Goal: Check status: Check status

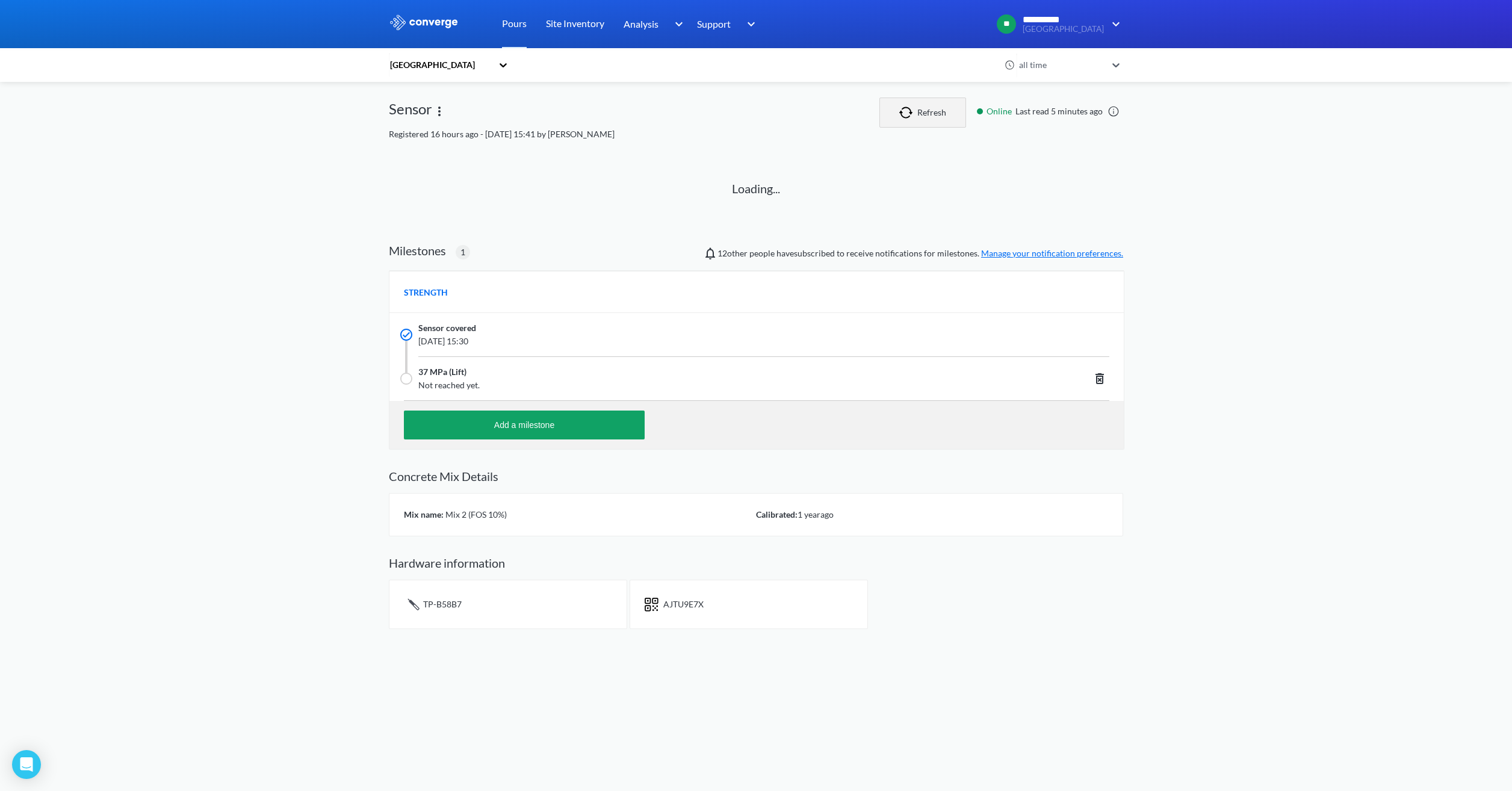
click at [941, 106] on button "Refresh" at bounding box center [923, 113] width 86 height 30
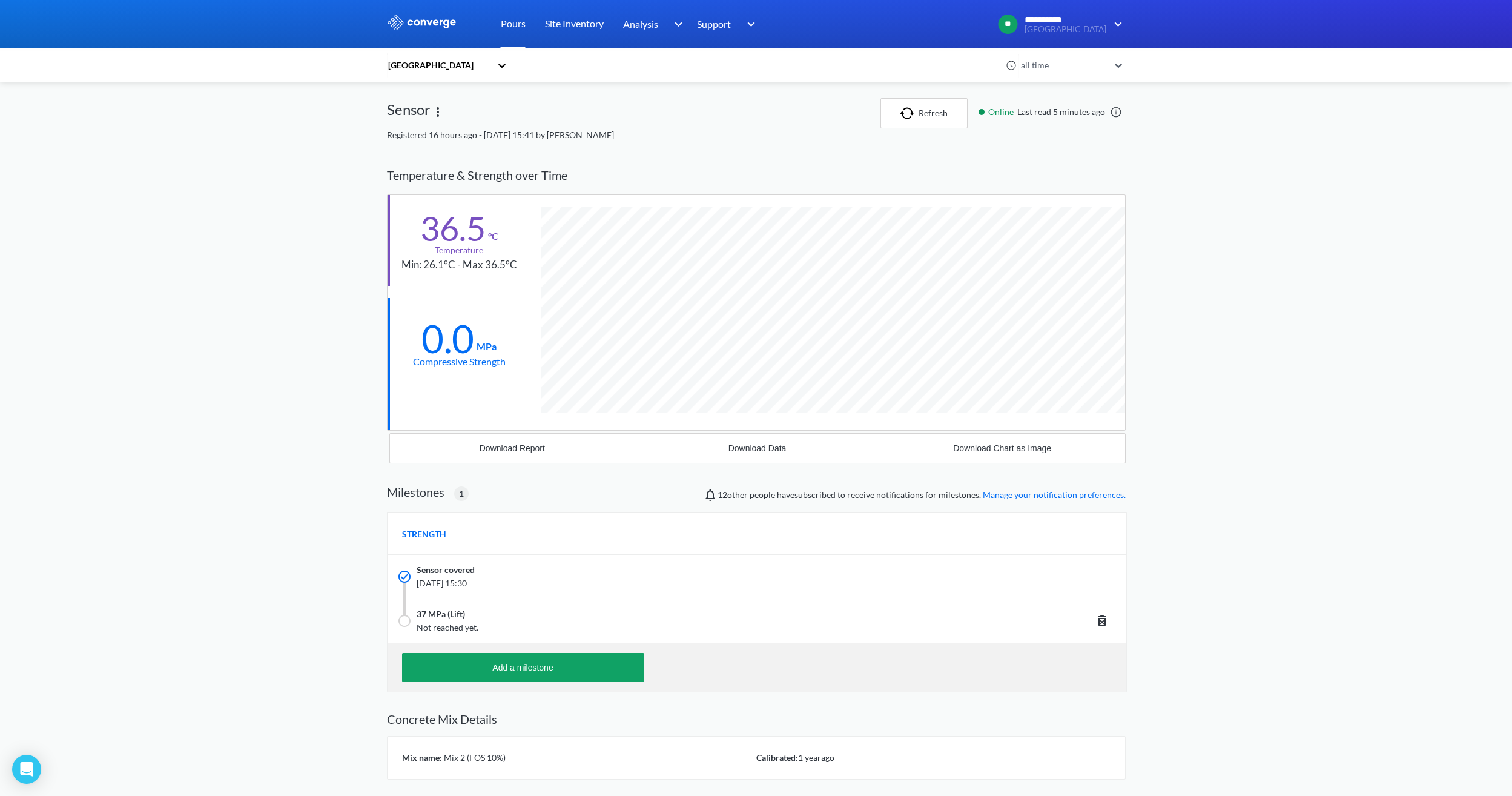
click at [512, 28] on link "Pours" at bounding box center [513, 24] width 25 height 49
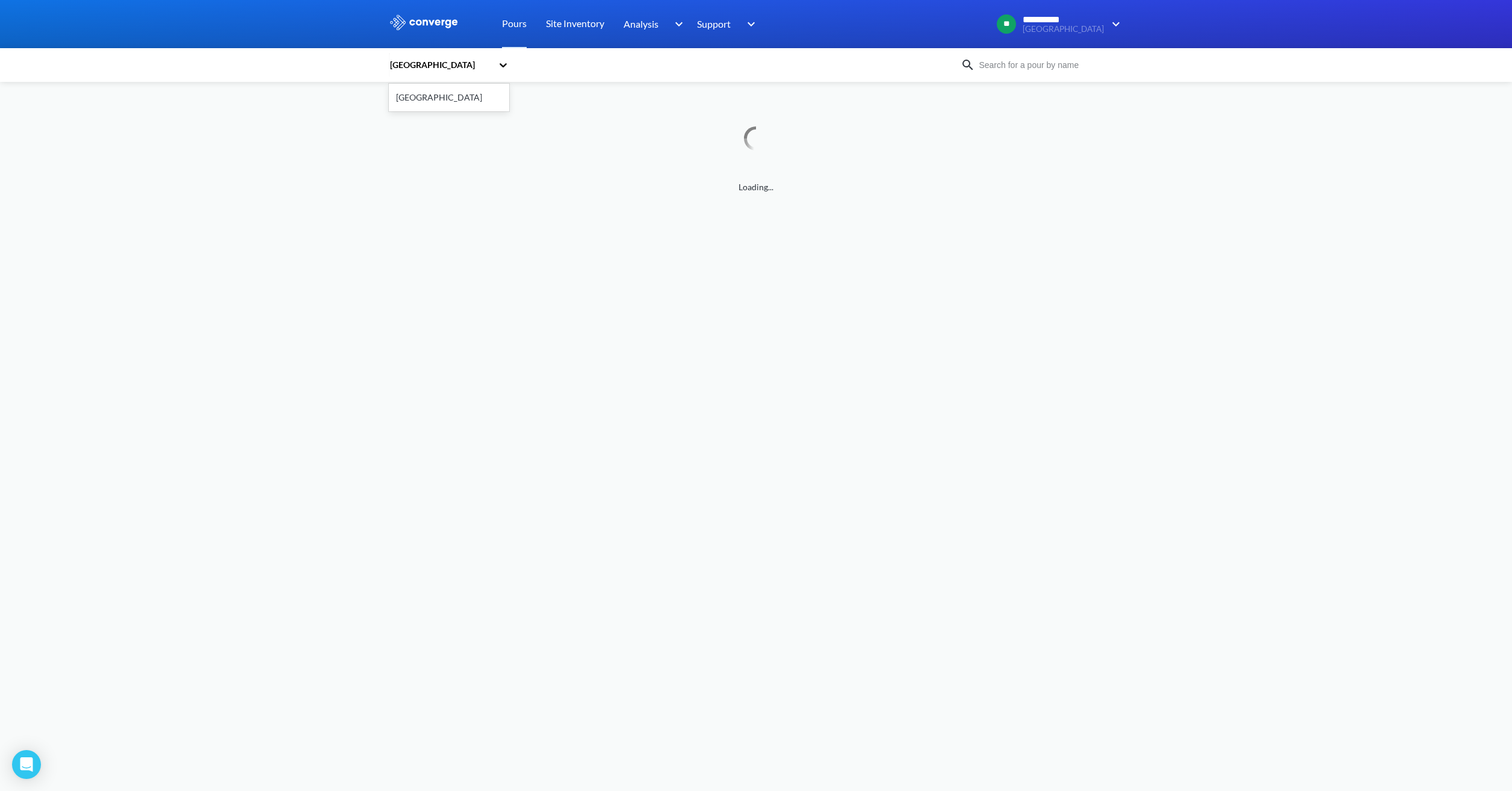
click at [436, 74] on div "[GEOGRAPHIC_DATA]" at bounding box center [443, 65] width 108 height 28
click at [458, 106] on div "[GEOGRAPHIC_DATA]" at bounding box center [449, 97] width 120 height 23
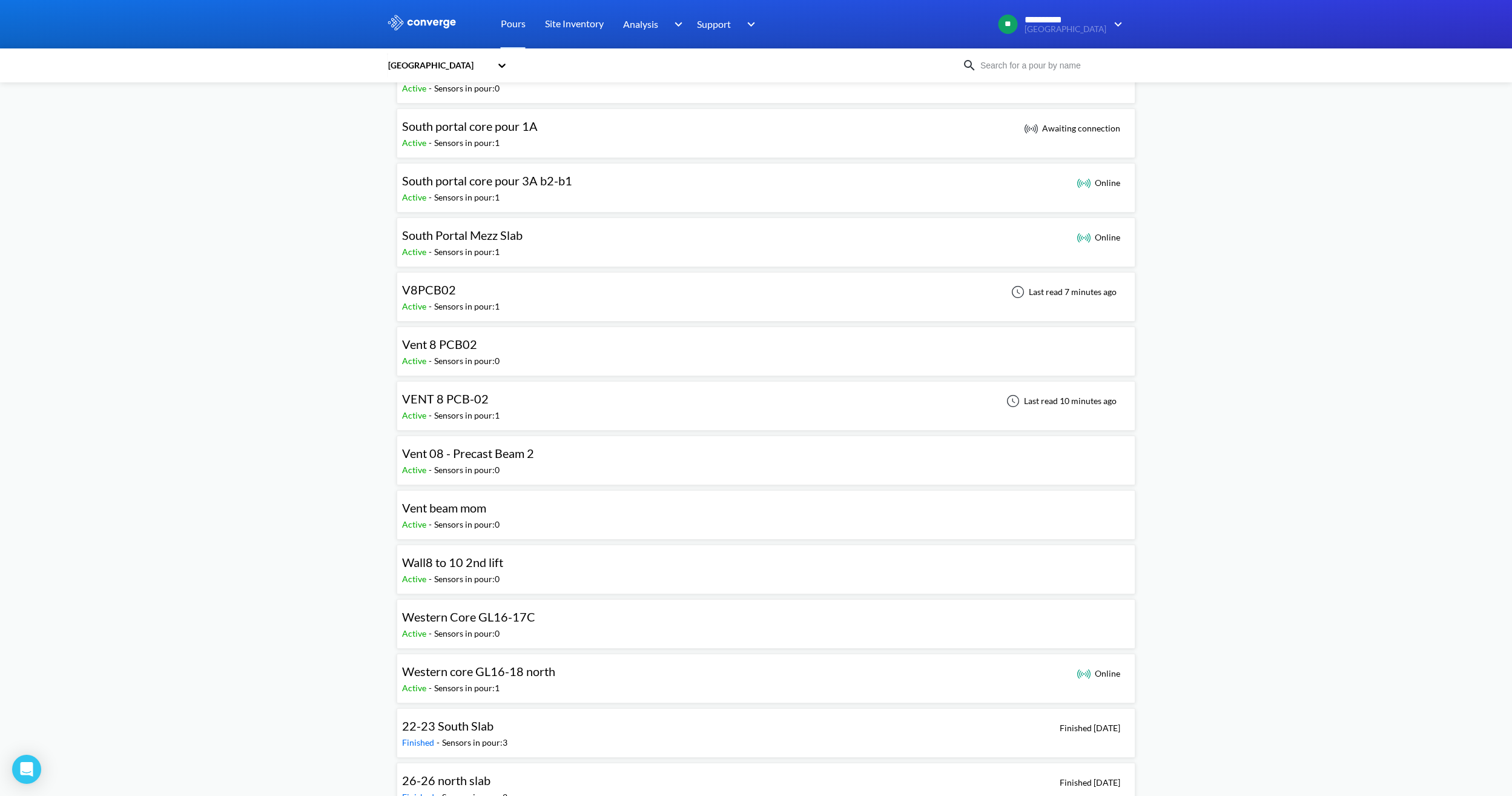
scroll to position [970, 0]
click at [516, 407] on div "VENT 8 PCB-02 Active - Sensors in pour: 1 Last read 10 minutes ago" at bounding box center [767, 404] width 728 height 39
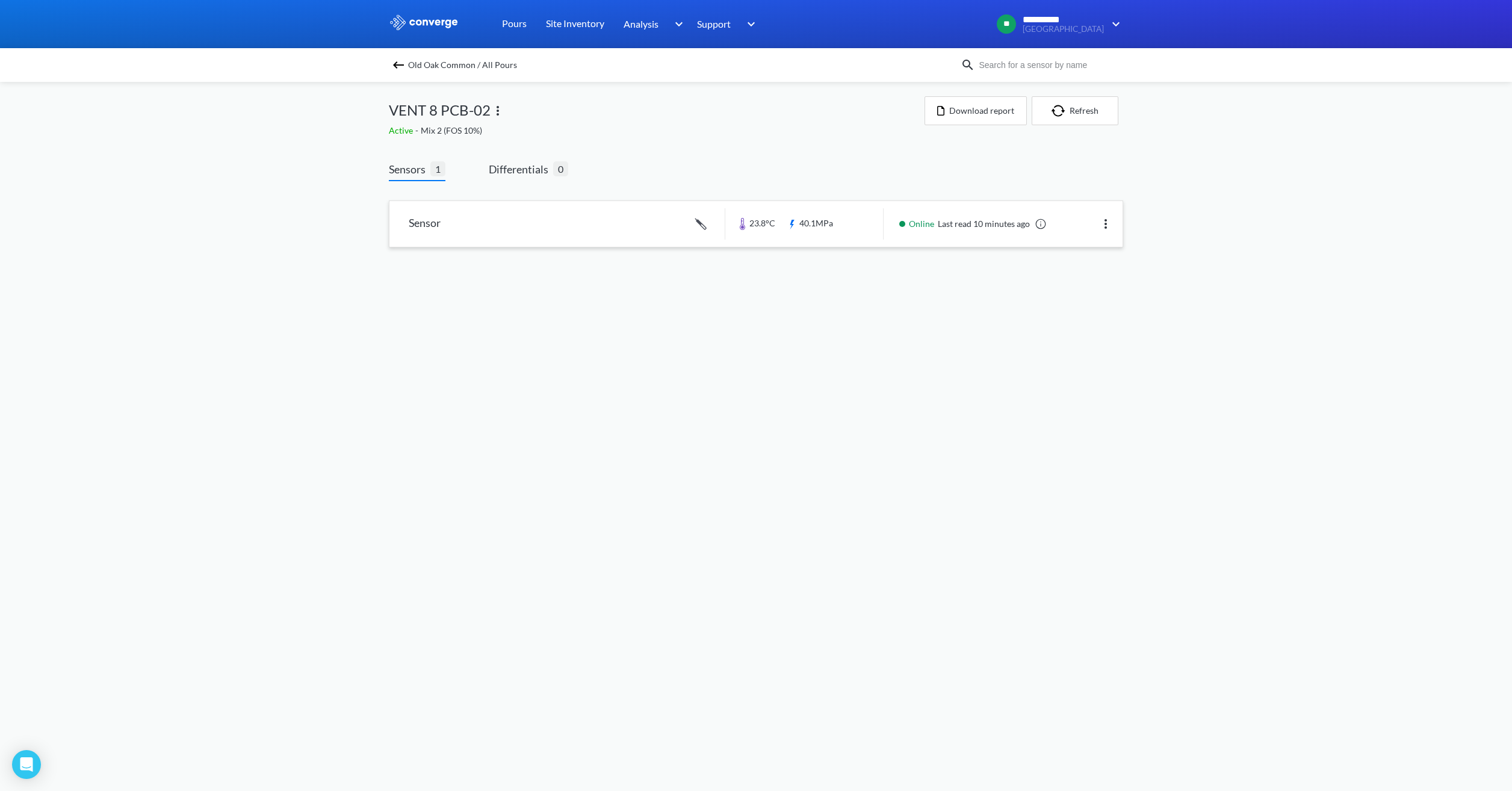
click at [848, 230] on link at bounding box center [756, 224] width 733 height 46
